Goal: Information Seeking & Learning: Learn about a topic

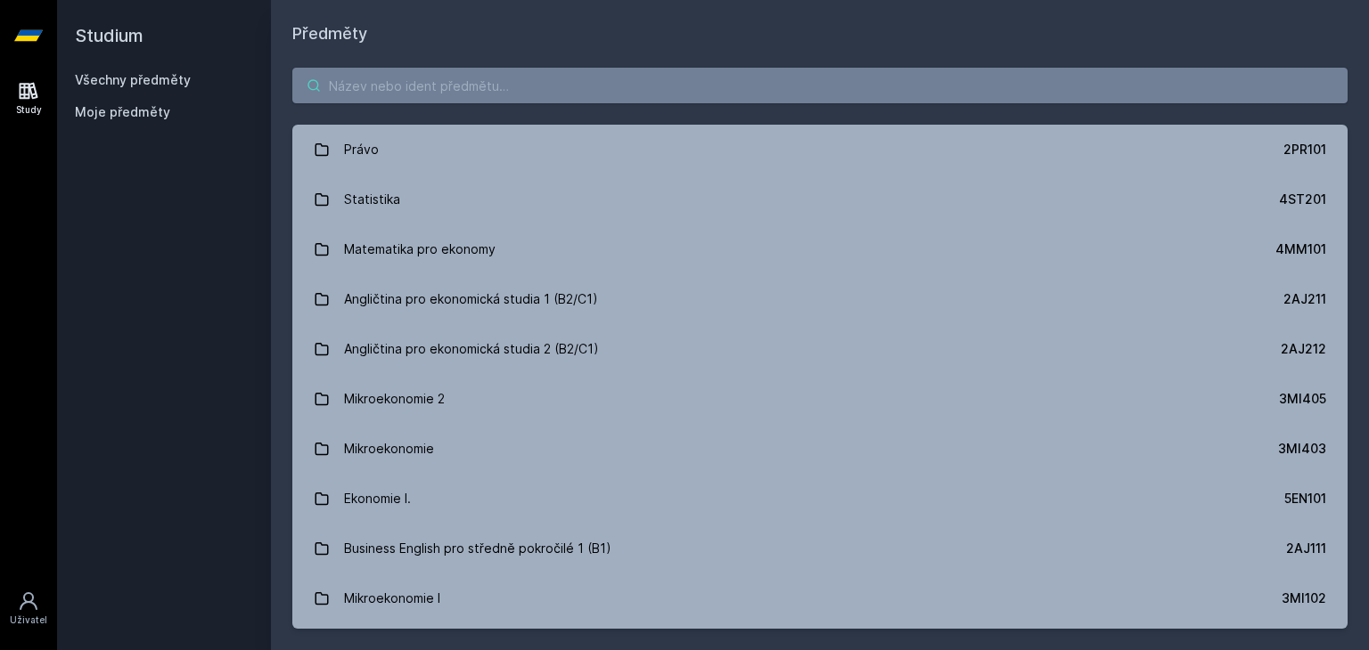
click at [477, 88] on input "search" at bounding box center [819, 86] width 1055 height 36
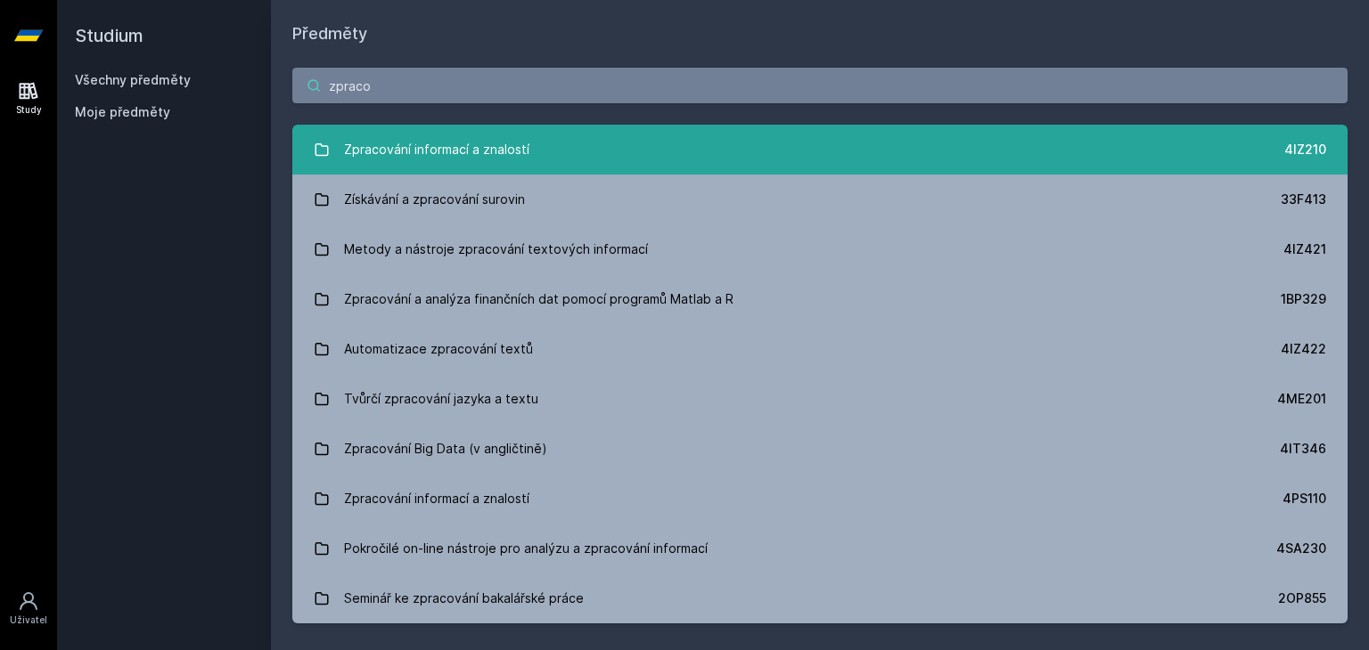
type input "zpraco"
click at [507, 151] on div "Zpracování informací a znalostí" at bounding box center [436, 150] width 185 height 36
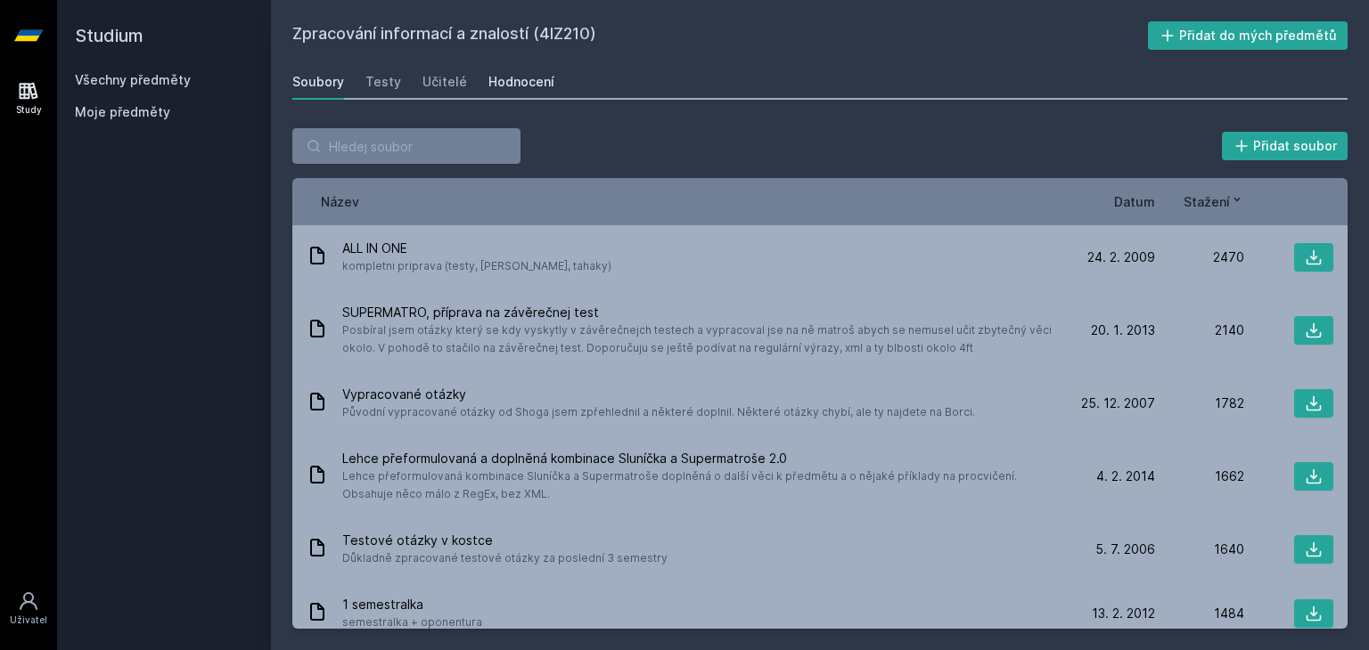
click at [515, 89] on div "Hodnocení" at bounding box center [521, 82] width 66 height 18
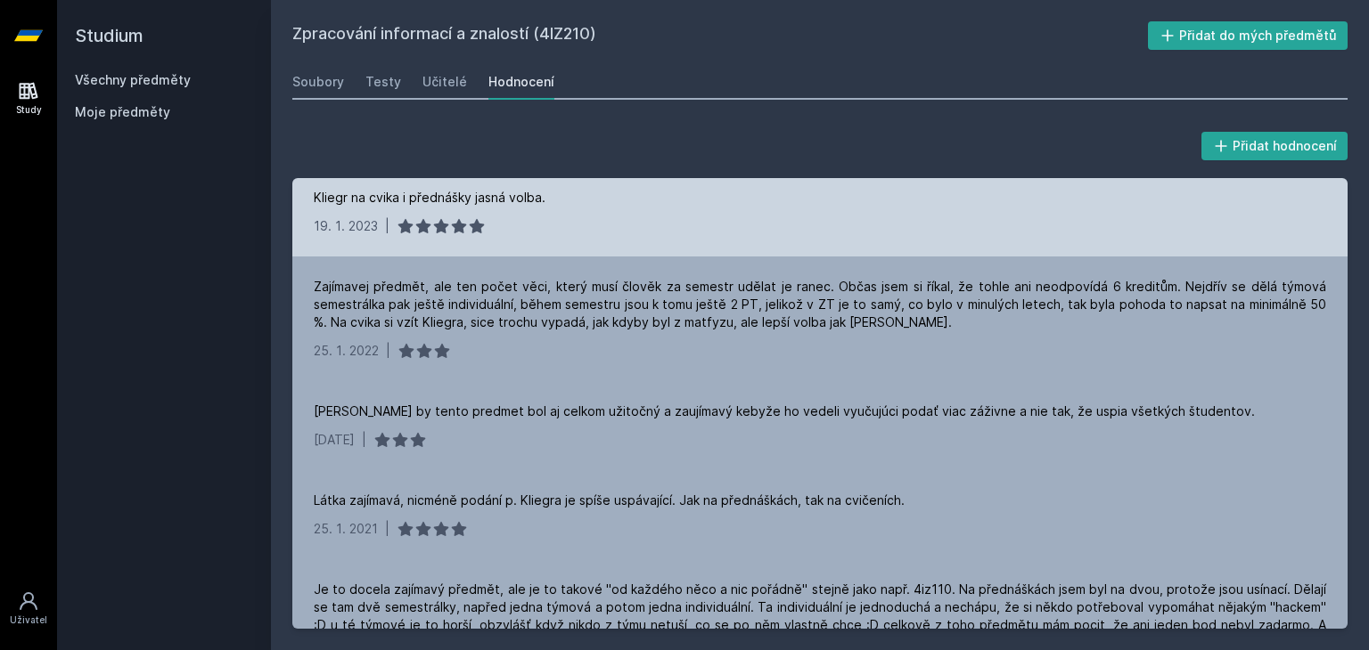
scroll to position [1116, 0]
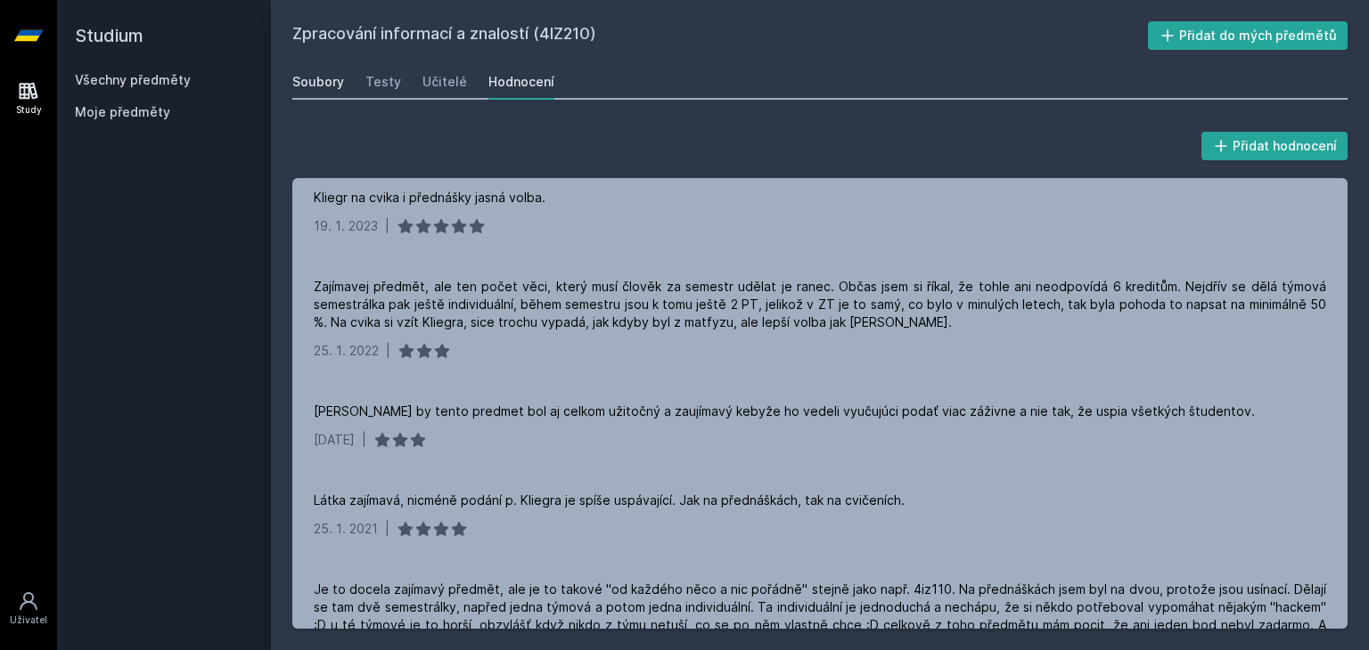
click at [328, 86] on div "Soubory" at bounding box center [318, 82] width 52 height 18
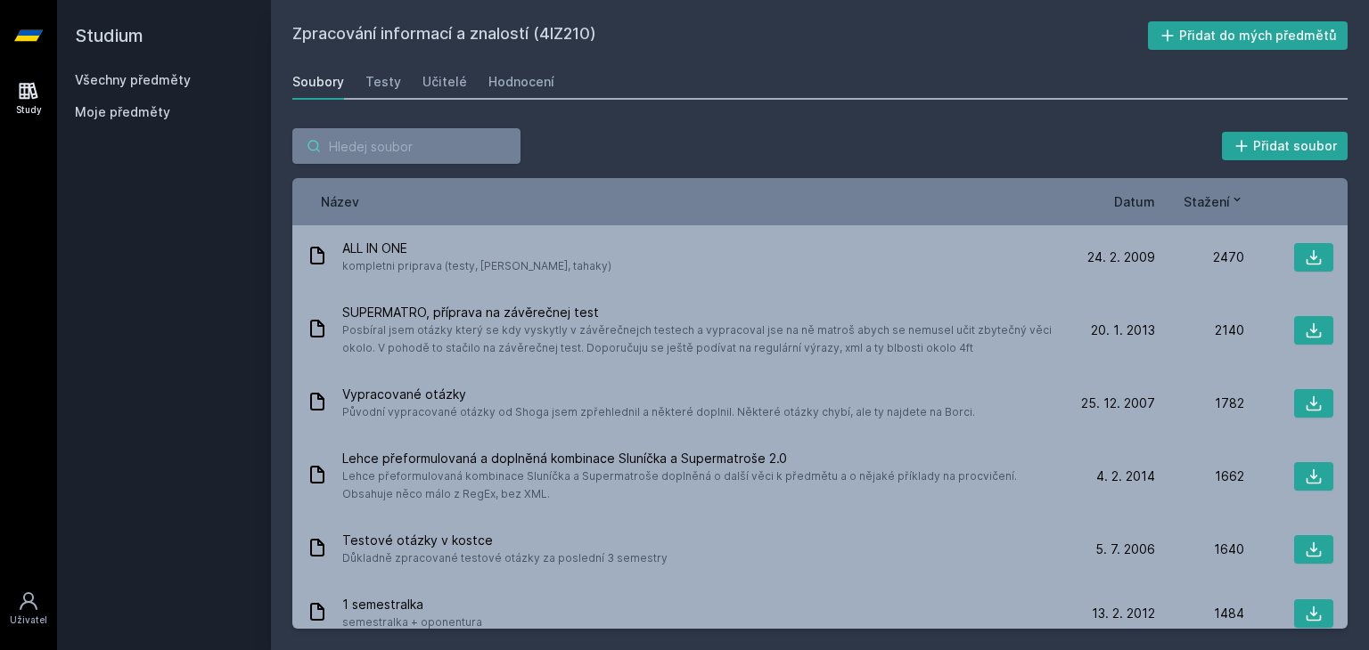
click at [358, 132] on input "search" at bounding box center [406, 146] width 228 height 36
click at [163, 82] on link "Všechny předměty" at bounding box center [133, 79] width 116 height 15
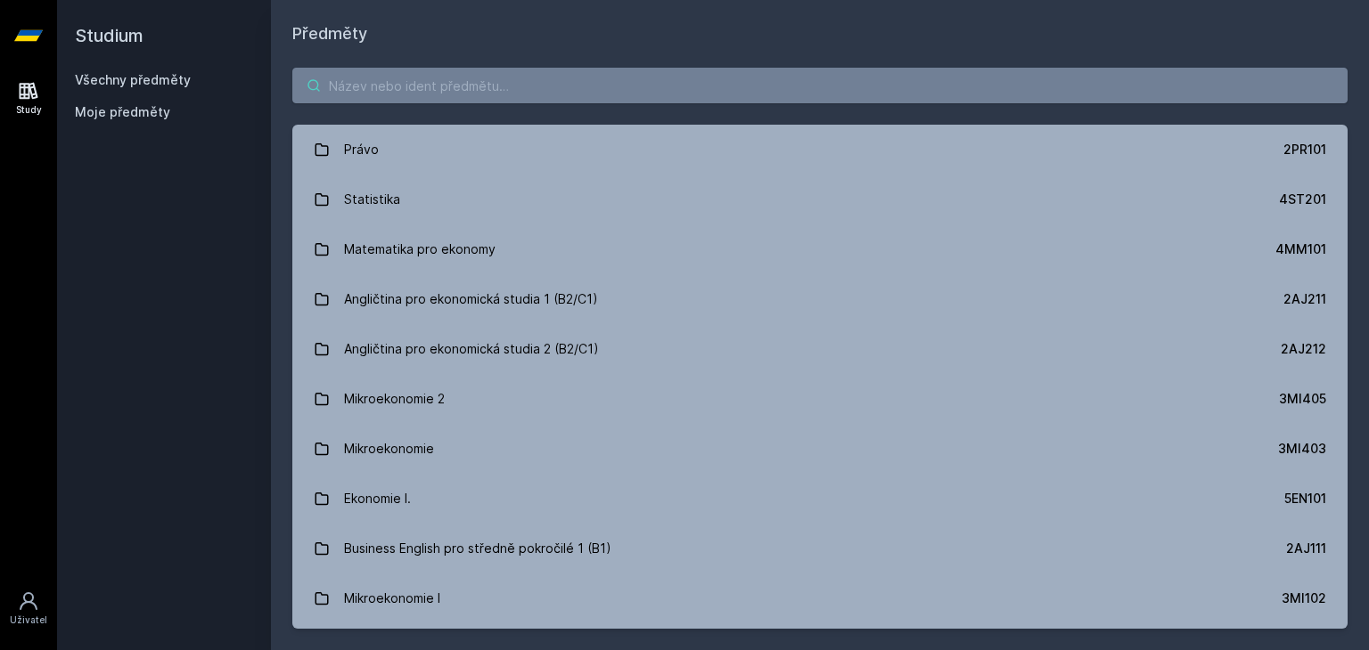
click at [390, 94] on input "search" at bounding box center [819, 86] width 1055 height 36
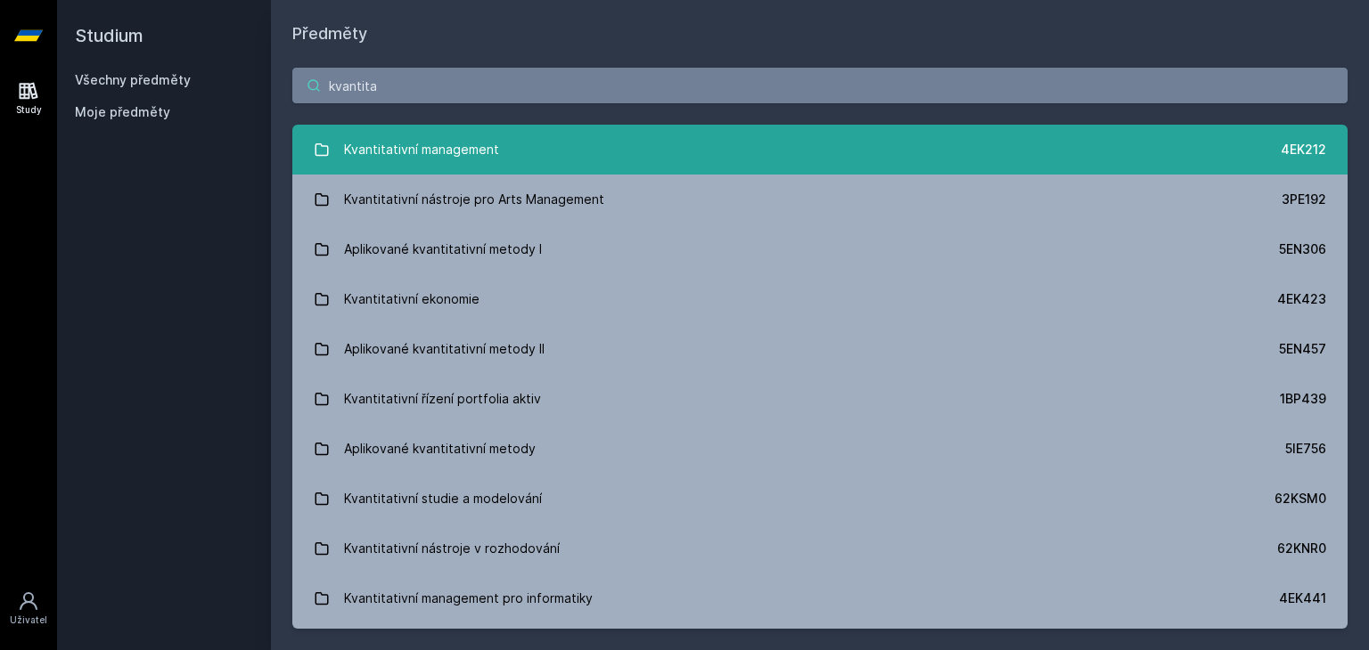
type input "kvantita"
click at [461, 146] on div "Kvantitativní management" at bounding box center [421, 150] width 155 height 36
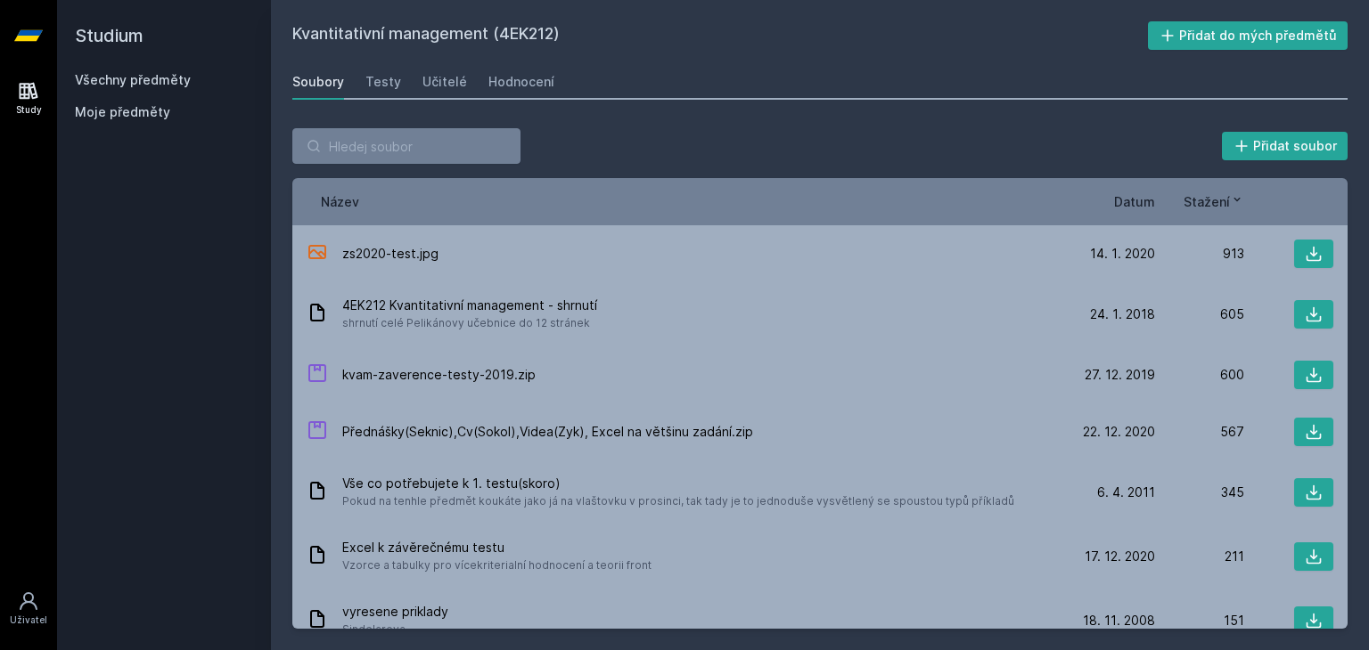
click at [549, 67] on div "Soubory Testy Učitelé Hodnocení" at bounding box center [819, 82] width 1055 height 36
click at [527, 82] on div "Hodnocení" at bounding box center [521, 82] width 66 height 18
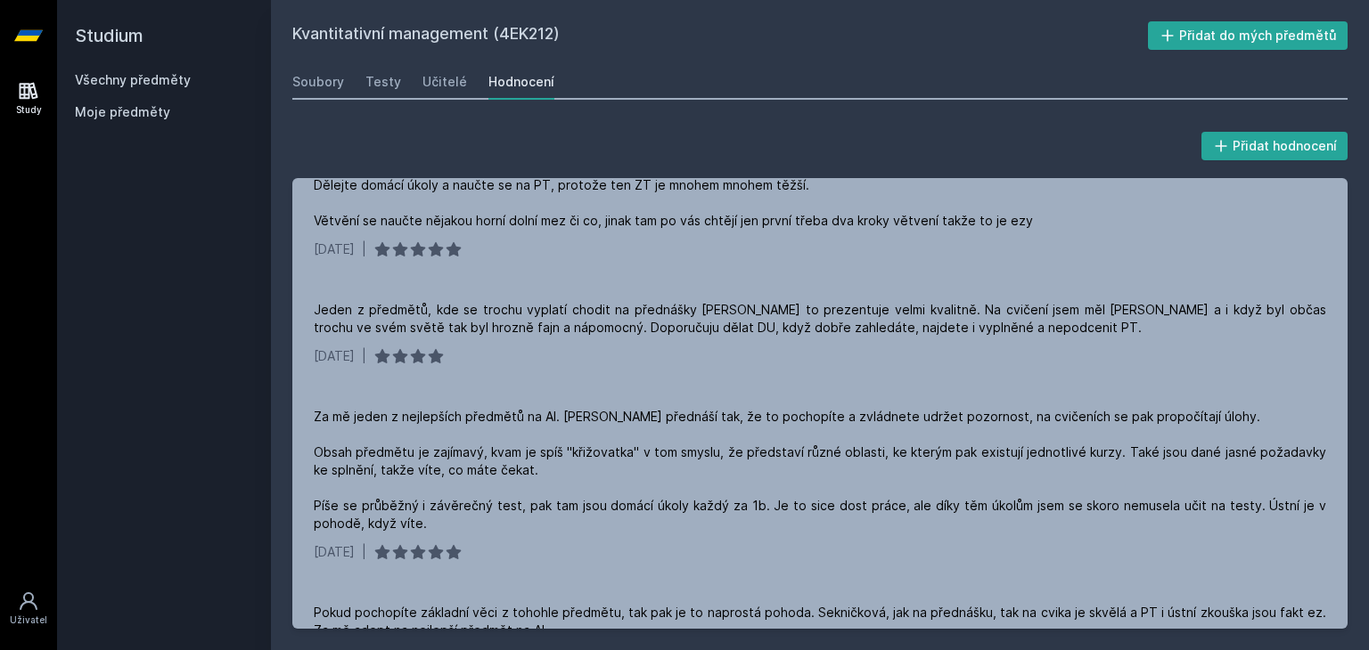
scroll to position [573, 0]
